Goal: Navigation & Orientation: Find specific page/section

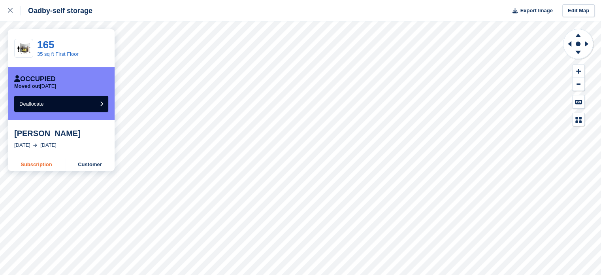
click at [24, 165] on link "Subscription" at bounding box center [36, 164] width 57 height 13
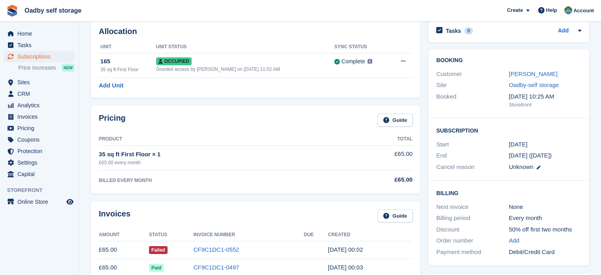
scroll to position [27, 0]
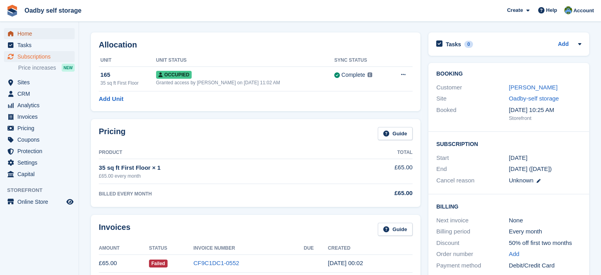
click at [24, 33] on span "Home" at bounding box center [40, 33] width 47 height 11
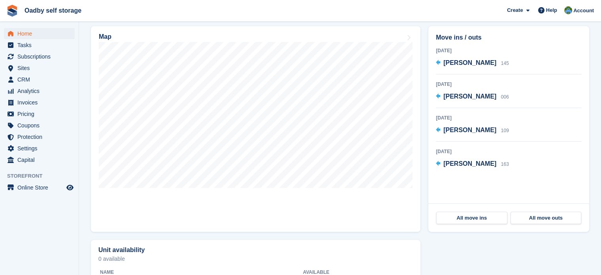
scroll to position [198, 0]
